Goal: Information Seeking & Learning: Learn about a topic

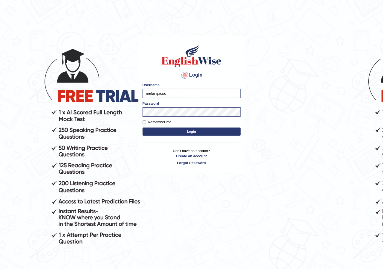
drag, startPoint x: 186, startPoint y: 92, endPoint x: 121, endPoint y: 99, distance: 65.3
click at [121, 99] on body "Login Please fix the following errors: Username melanipicoc Password Remember m…" at bounding box center [191, 153] width 383 height 269
type input "NIELE"
click at [143, 128] on button "Login" at bounding box center [192, 132] width 98 height 8
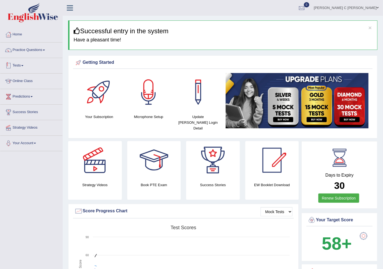
click at [26, 67] on link "Tests" at bounding box center [31, 65] width 62 height 14
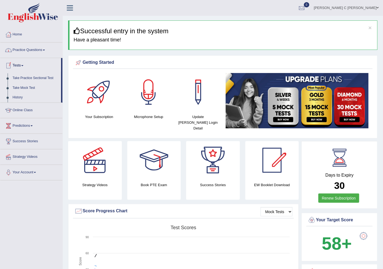
click at [36, 52] on link "Practice Questions" at bounding box center [31, 50] width 62 height 14
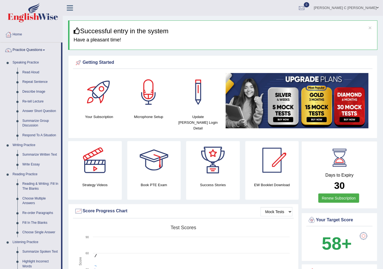
click at [32, 152] on link "Summarize Written Text" at bounding box center [40, 155] width 41 height 10
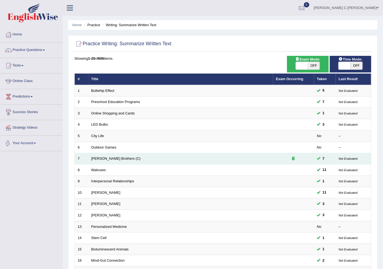
scroll to position [30, 0]
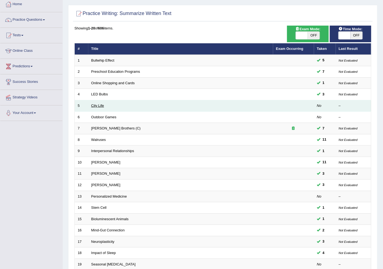
click at [102, 105] on link "City Life" at bounding box center [97, 106] width 13 height 4
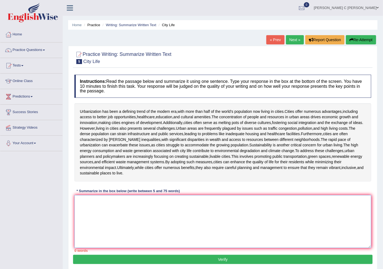
click at [141, 223] on textarea at bounding box center [222, 221] width 297 height 53
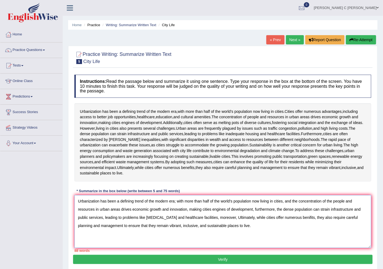
drag, startPoint x: 209, startPoint y: 200, endPoint x: 149, endPoint y: 203, distance: 59.8
click at [149, 203] on textarea "Urbanization has been a defining trend of the modern era; with more than half o…" at bounding box center [222, 221] width 297 height 53
drag, startPoint x: 209, startPoint y: 201, endPoint x: 144, endPoint y: 203, distance: 65.5
click at [144, 203] on textarea "Urbanization has been a defining trend the modern era; with more than halfof of…" at bounding box center [222, 221] width 297 height 53
click at [209, 200] on textarea "Urbanization has been a defining trend the modern era; with more than halfof of…" at bounding box center [222, 221] width 297 height 53
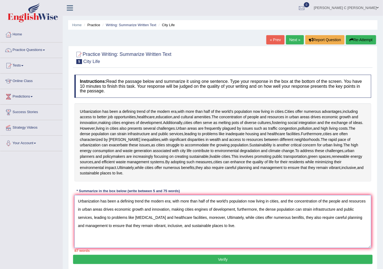
click at [143, 200] on textarea "Urbanization has been a defining trend the modern era; with more than half of t…" at bounding box center [222, 221] width 297 height 53
drag, startPoint x: 149, startPoint y: 200, endPoint x: 233, endPoint y: 201, distance: 84.3
click at [233, 201] on textarea "Urbanization has been a defining trend of the modern era; with more than half o…" at bounding box center [222, 221] width 297 height 53
click at [171, 202] on textarea "Urbanization has been a defining trend of the modern era; with more than half o…" at bounding box center [222, 221] width 297 height 53
drag, startPoint x: 169, startPoint y: 201, endPoint x: 203, endPoint y: 199, distance: 33.6
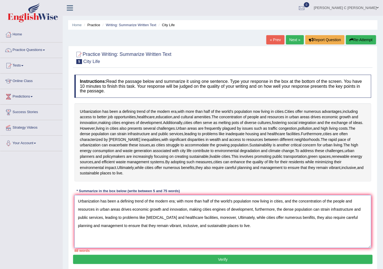
click at [203, 199] on textarea "Urbanization has been a defining trend of the modern era; with more than half o…" at bounding box center [222, 221] width 297 height 53
click at [183, 201] on textarea "Urbanization has been a defining trend of the modern era; with more than half o…" at bounding box center [222, 221] width 297 height 53
drag, startPoint x: 177, startPoint y: 202, endPoint x: 233, endPoint y: 198, distance: 56.3
click at [233, 198] on textarea "Urbanization has been a defining trend of the modern era; with more than half o…" at bounding box center [222, 221] width 297 height 53
click at [231, 199] on textarea "Urbanization has been a defining trend of the modern era; with more than half o…" at bounding box center [222, 221] width 297 height 53
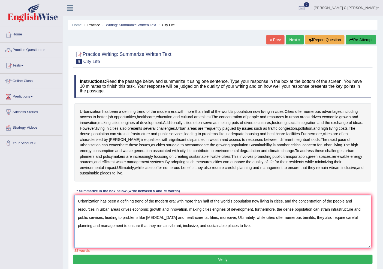
drag, startPoint x: 186, startPoint y: 202, endPoint x: 233, endPoint y: 197, distance: 46.9
click at [233, 197] on textarea "Urbanization has been a defining trend of the modern era; with more than half o…" at bounding box center [222, 221] width 297 height 53
drag, startPoint x: 108, startPoint y: 209, endPoint x: 134, endPoint y: 210, distance: 25.9
click at [134, 210] on textarea "Urbanization has been a defining trend of the modern era; with population now l…" at bounding box center [222, 221] width 297 height 53
drag, startPoint x: 99, startPoint y: 217, endPoint x: 76, endPoint y: 219, distance: 22.8
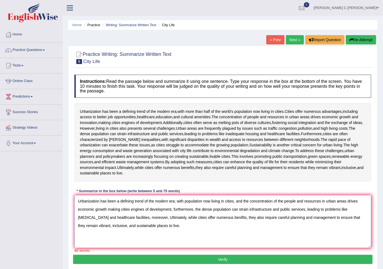
click at [76, 219] on textarea "Urbanization has been a defining trend of the modern era; with population now l…" at bounding box center [222, 221] width 297 height 53
drag, startPoint x: 353, startPoint y: 219, endPoint x: 338, endPoint y: 222, distance: 15.5
click at [338, 222] on textarea "Urbanization has been a defining trend of the modern era; with population now l…" at bounding box center [222, 221] width 297 height 53
drag, startPoint x: 232, startPoint y: 218, endPoint x: 219, endPoint y: 220, distance: 13.8
click at [219, 220] on textarea "Urbanization has been a defining trend of the modern era; with population now l…" at bounding box center [222, 221] width 297 height 53
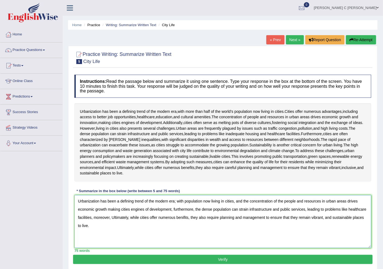
type textarea "Urbanization has been a defining trend of the modern era; with population now l…"
click at [229, 260] on button "Verify" at bounding box center [223, 259] width 300 height 9
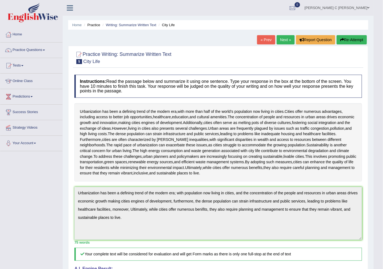
click at [347, 38] on button "Re-Attempt" at bounding box center [352, 39] width 30 height 9
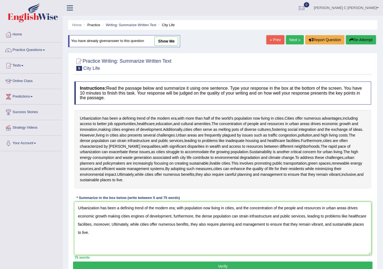
click at [184, 225] on textarea "Urbanization has been a defining trend of the modern era; with population now l…" at bounding box center [222, 228] width 297 height 53
type textarea "Urbanization has been a defining trend of the modern era; with population now l…"
click at [218, 268] on button "Verify" at bounding box center [223, 266] width 300 height 9
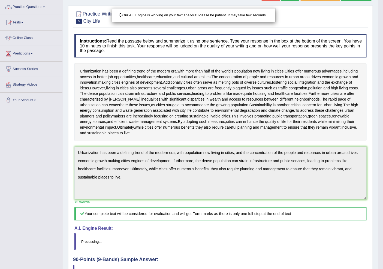
scroll to position [82, 0]
